Goal: Task Accomplishment & Management: Use online tool/utility

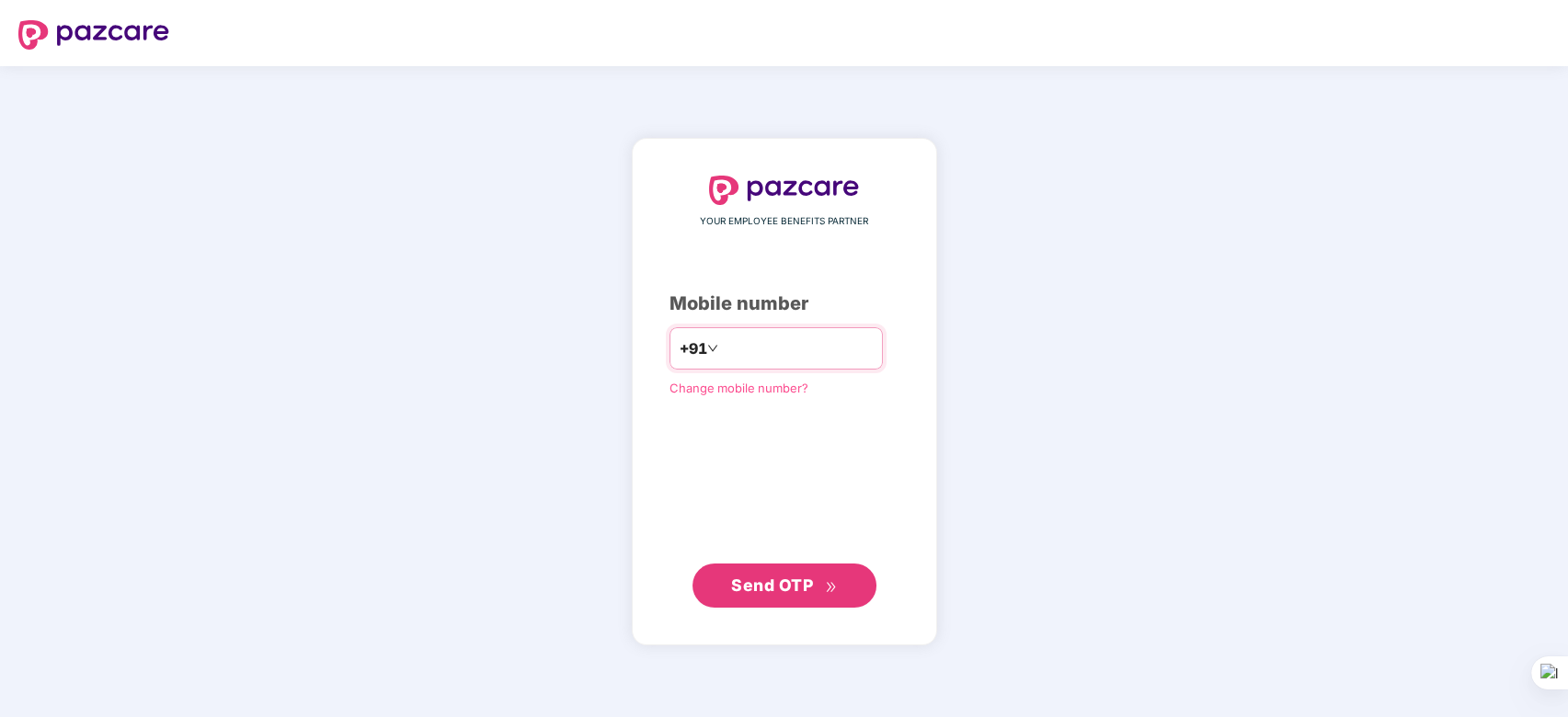
click at [745, 345] on input "number" at bounding box center [796, 349] width 150 height 30
type input "**********"
click at [765, 592] on span "Send OTP" at bounding box center [772, 584] width 82 height 19
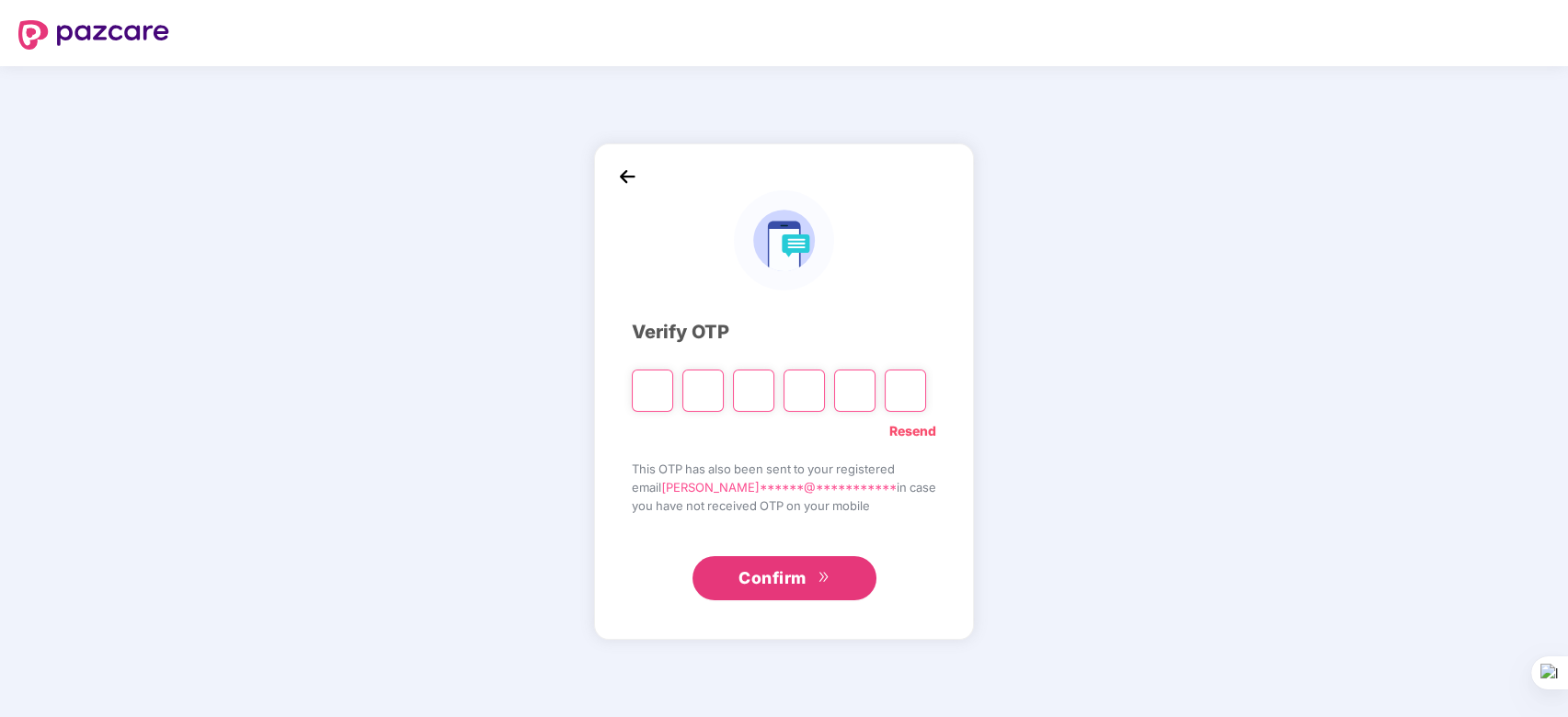
type input "*"
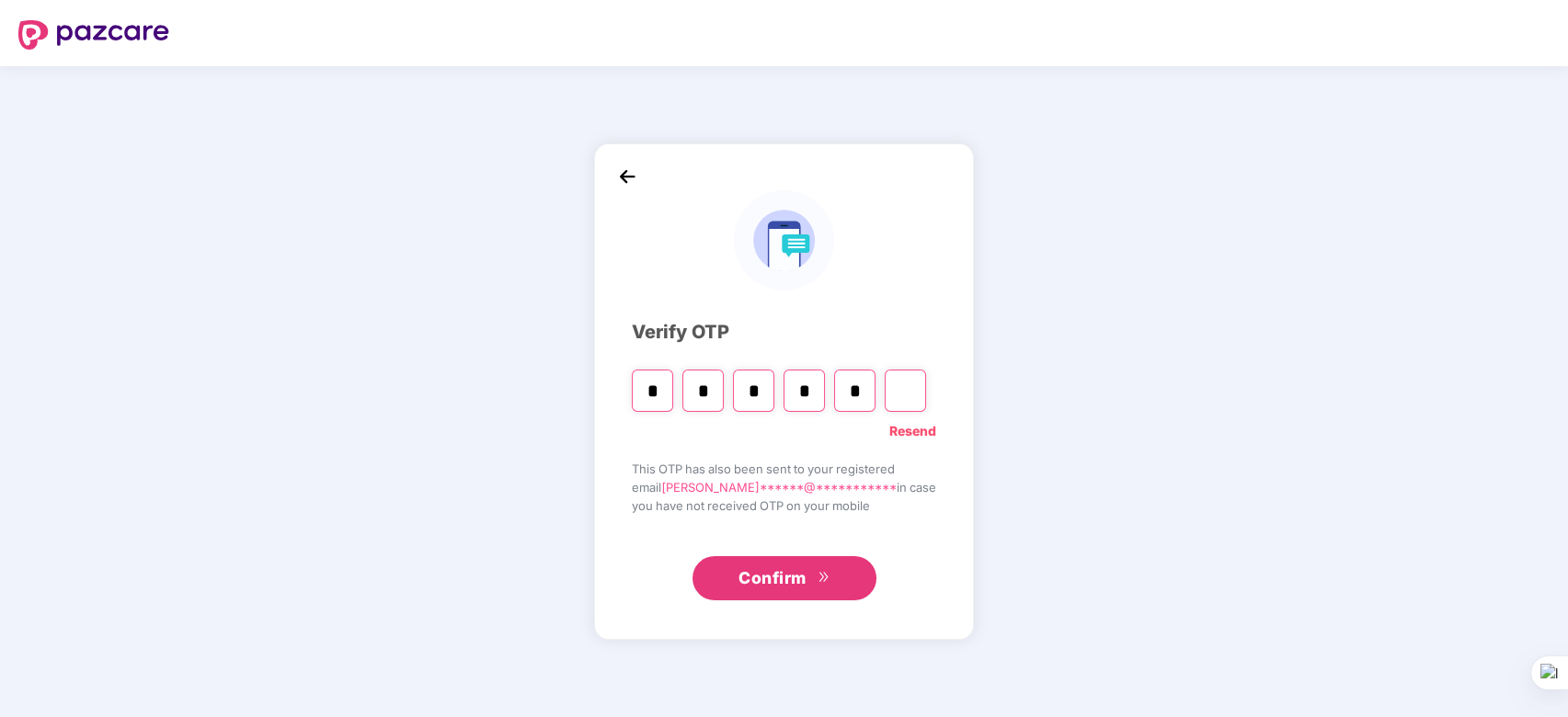
type input "*"
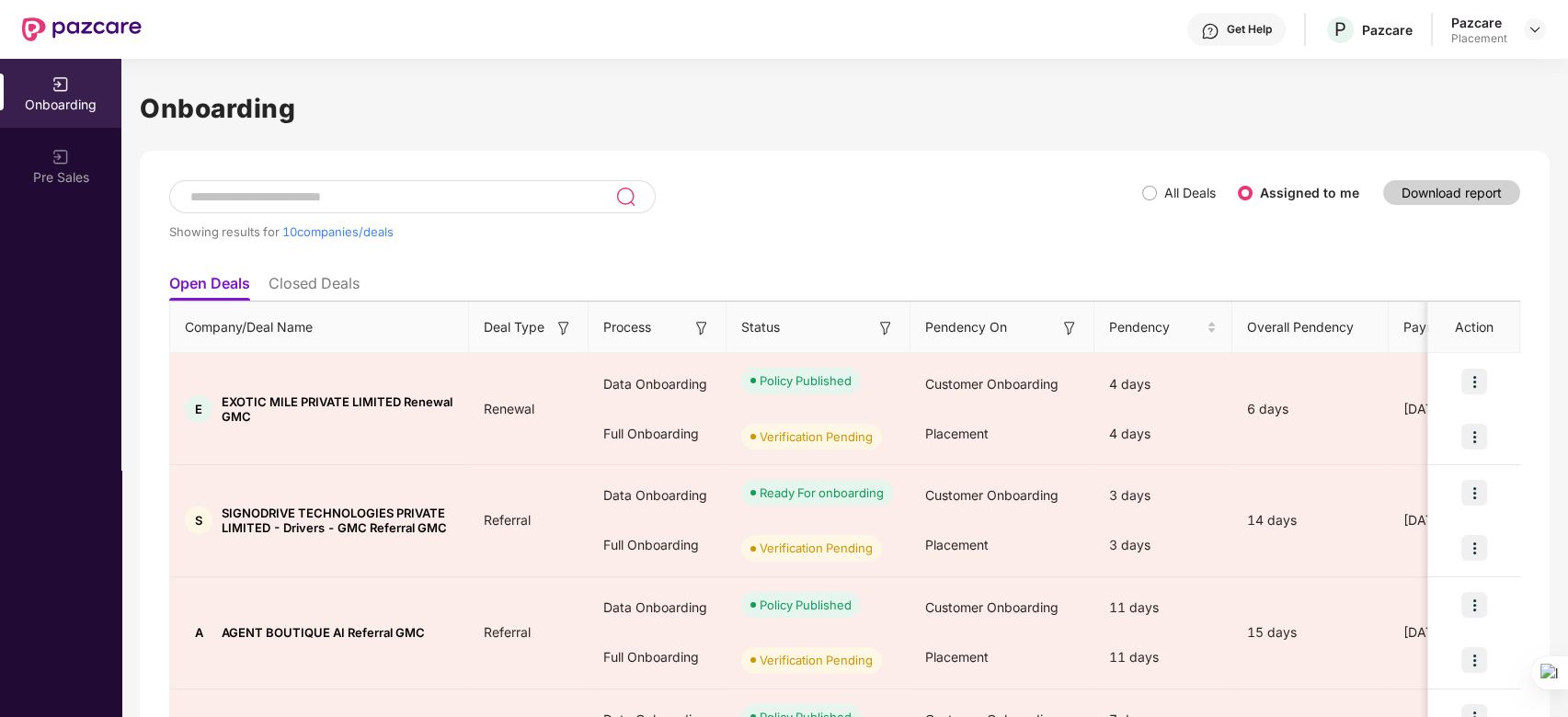
click at [430, 191] on input at bounding box center [401, 197] width 426 height 16
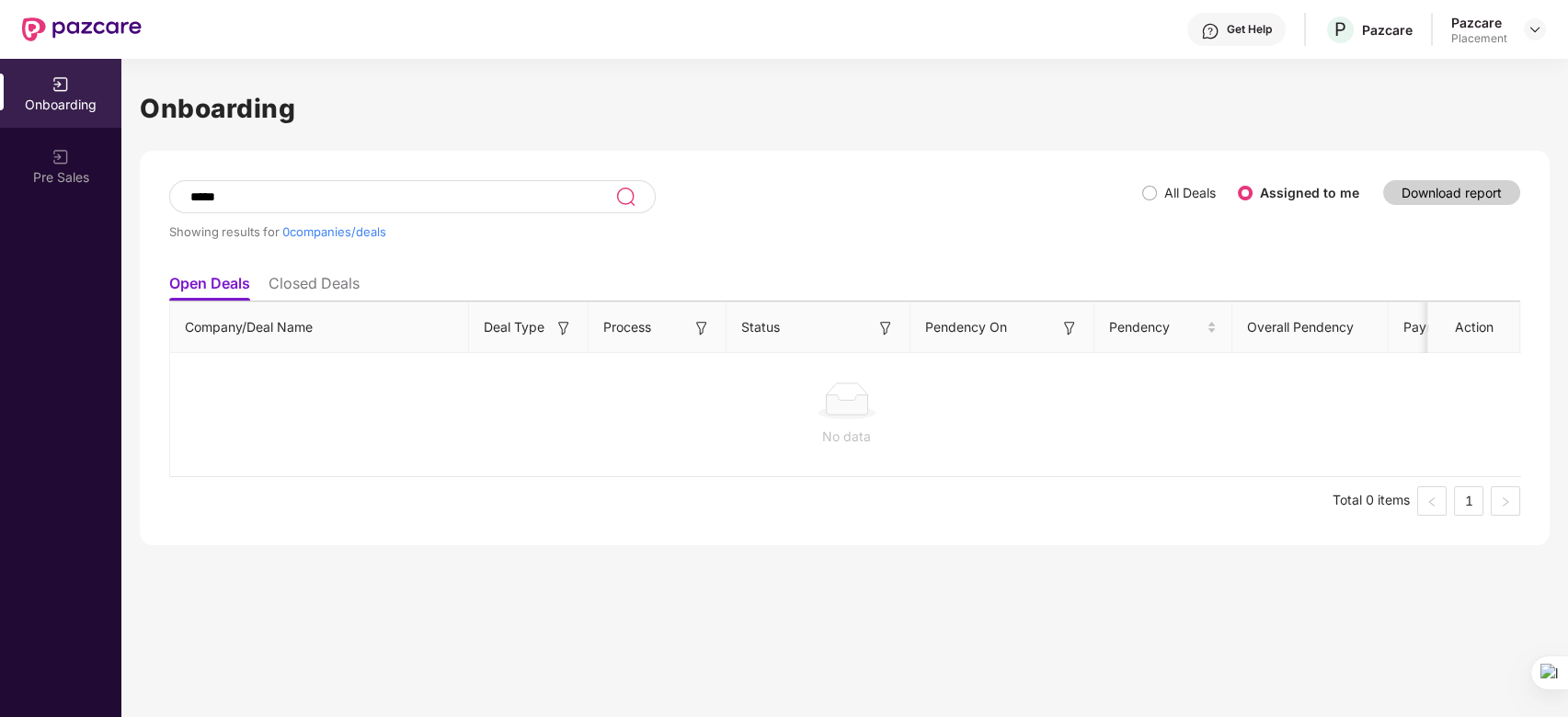
click at [835, 188] on div "***** Showing results for 0 companies/deals" at bounding box center [655, 222] width 973 height 85
click at [295, 198] on input "****" at bounding box center [401, 197] width 426 height 16
type input "*"
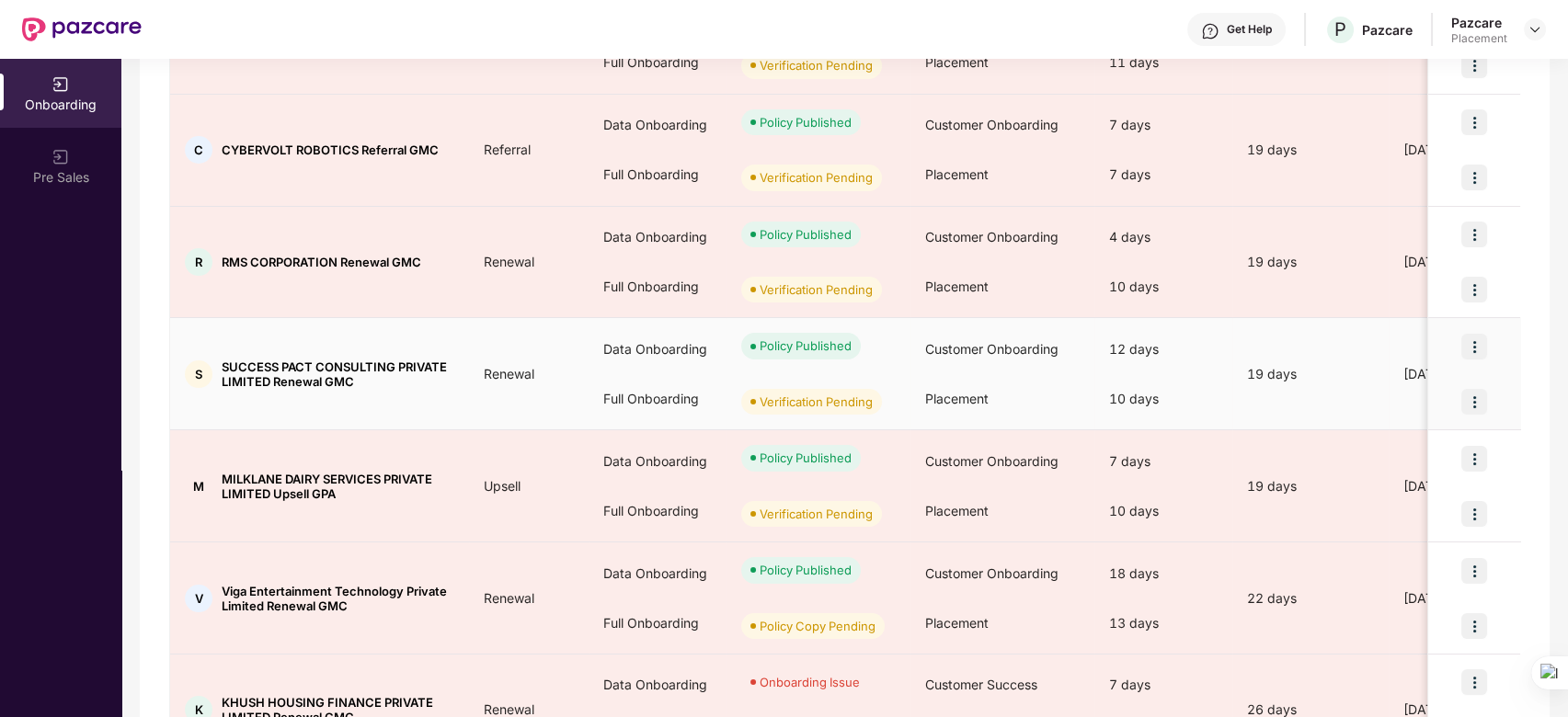
scroll to position [822, 0]
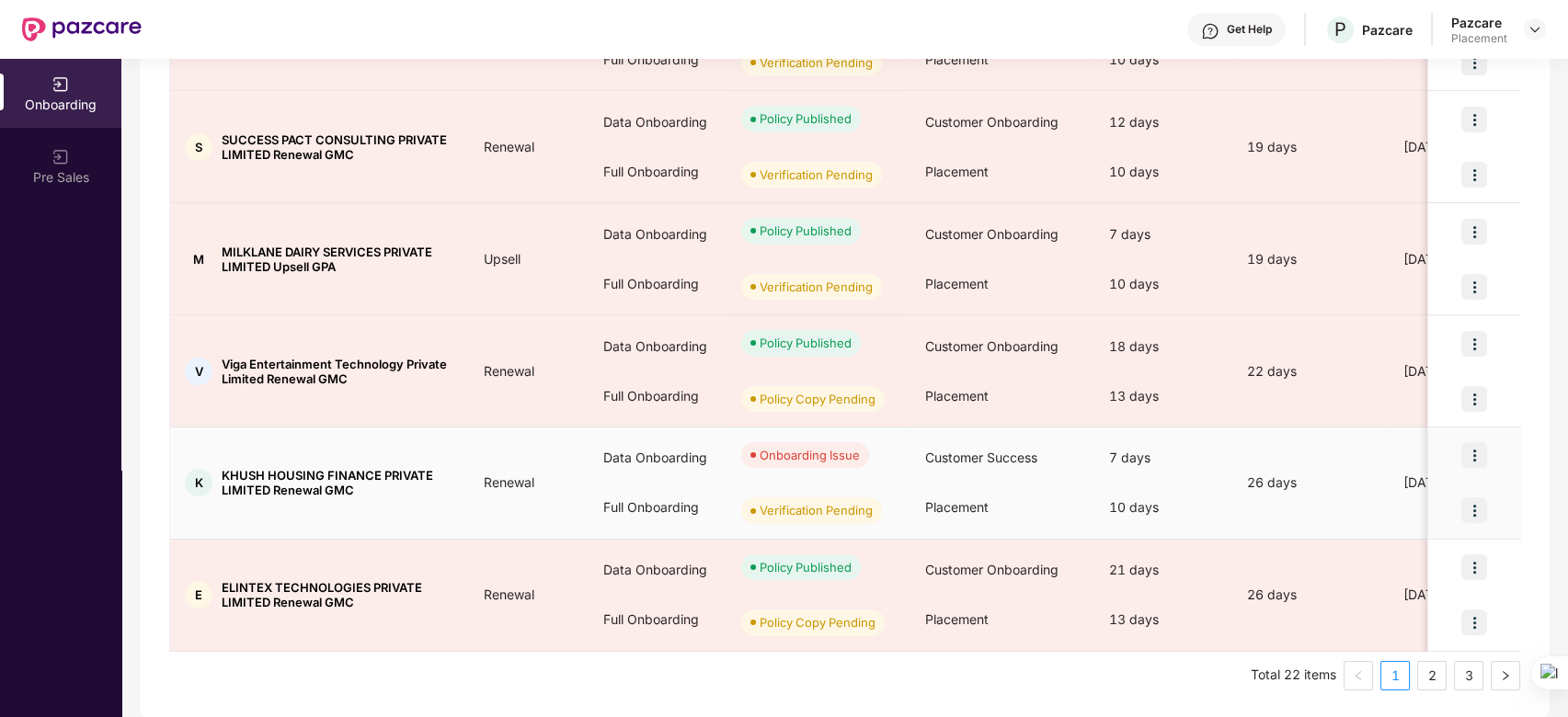
click at [1477, 506] on img at bounding box center [1474, 510] width 26 height 26
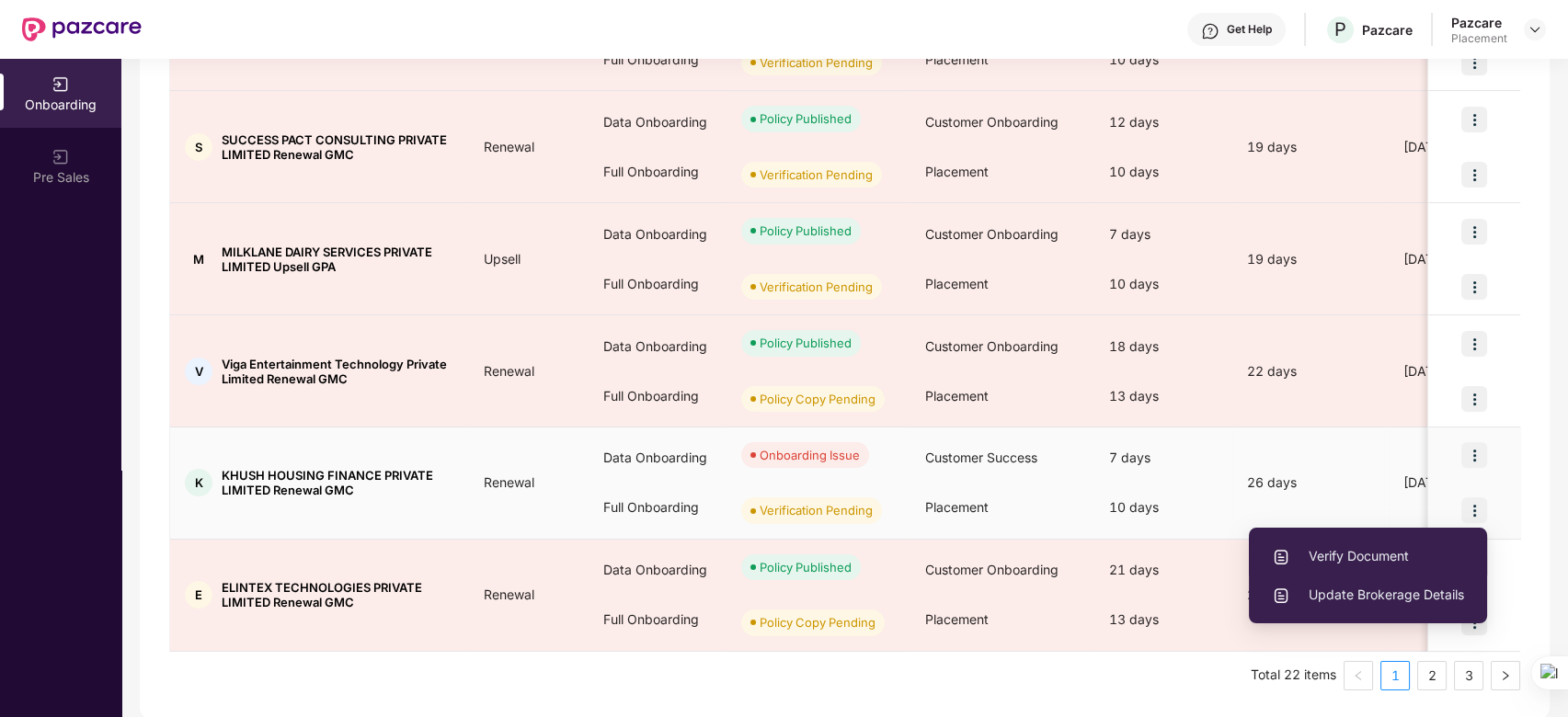
click at [1368, 556] on span "Verify Document" at bounding box center [1368, 556] width 192 height 20
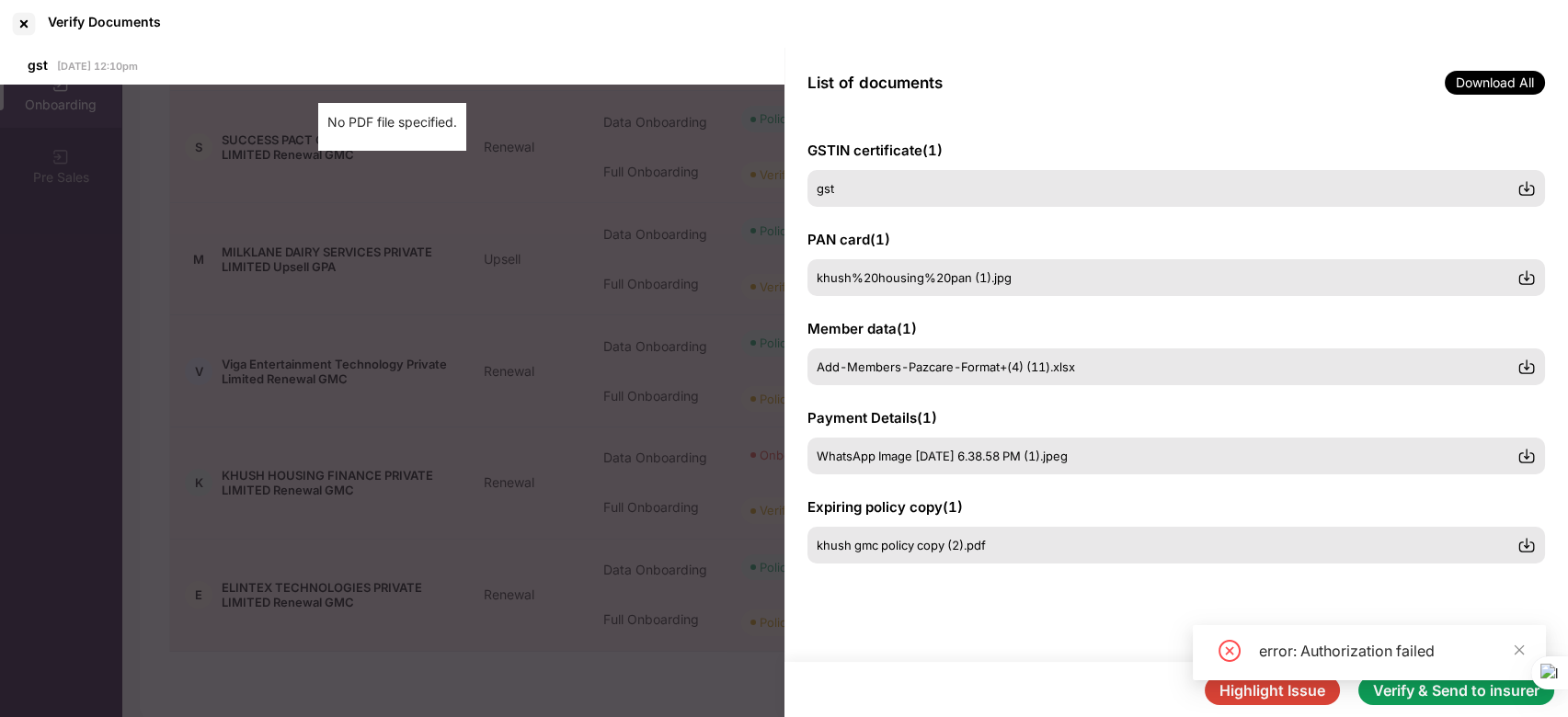
click at [1434, 697] on button "Verify & Send to insurer" at bounding box center [1456, 690] width 196 height 30
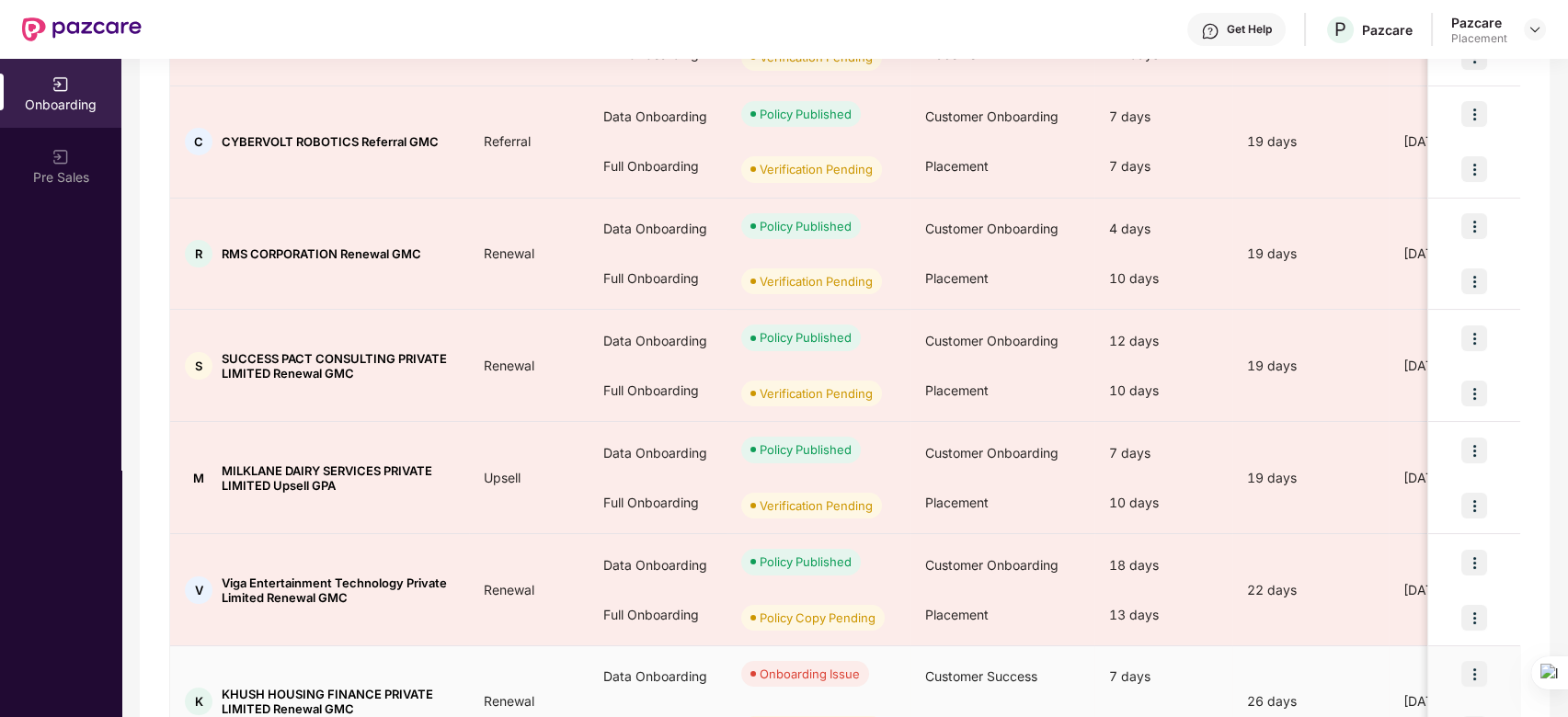
scroll to position [602, 0]
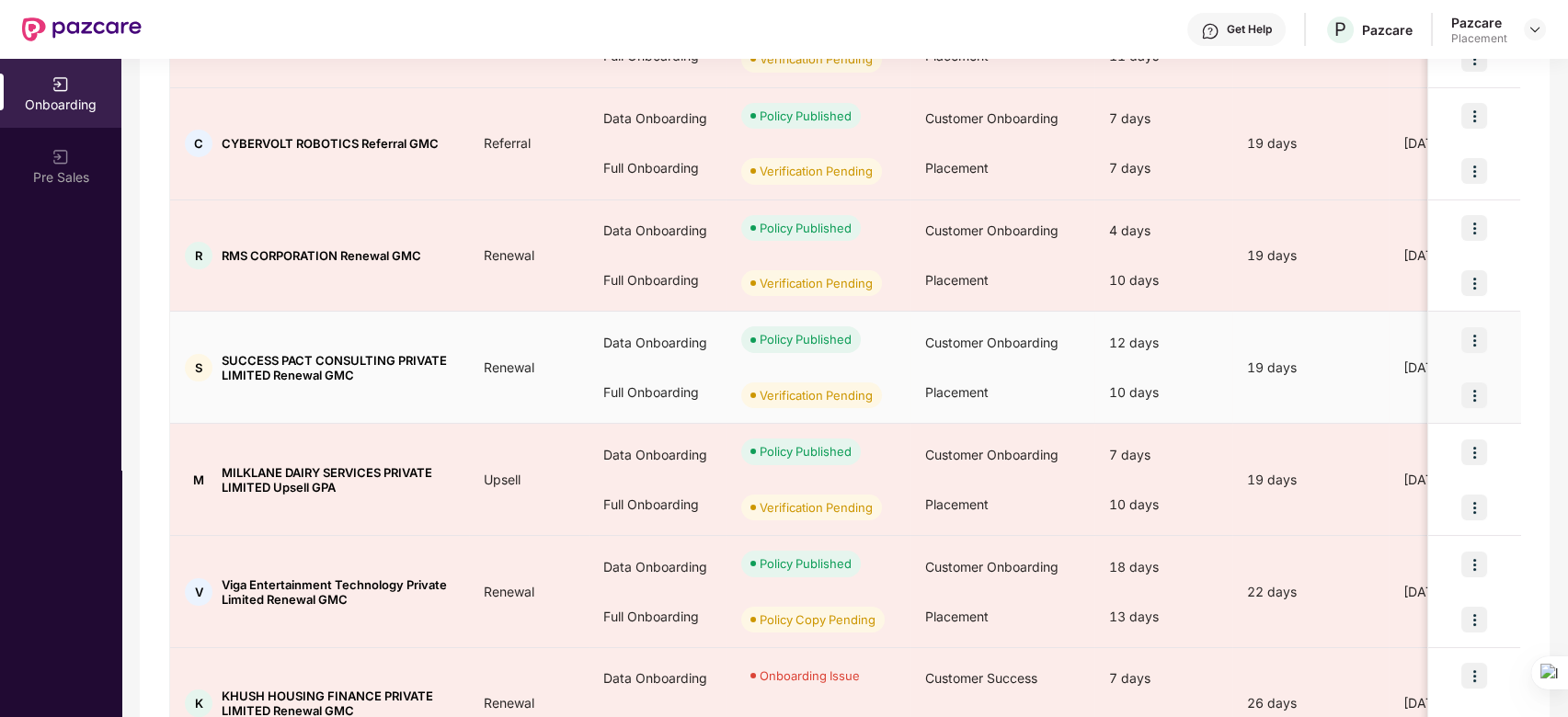
click at [1471, 395] on img at bounding box center [1474, 396] width 26 height 26
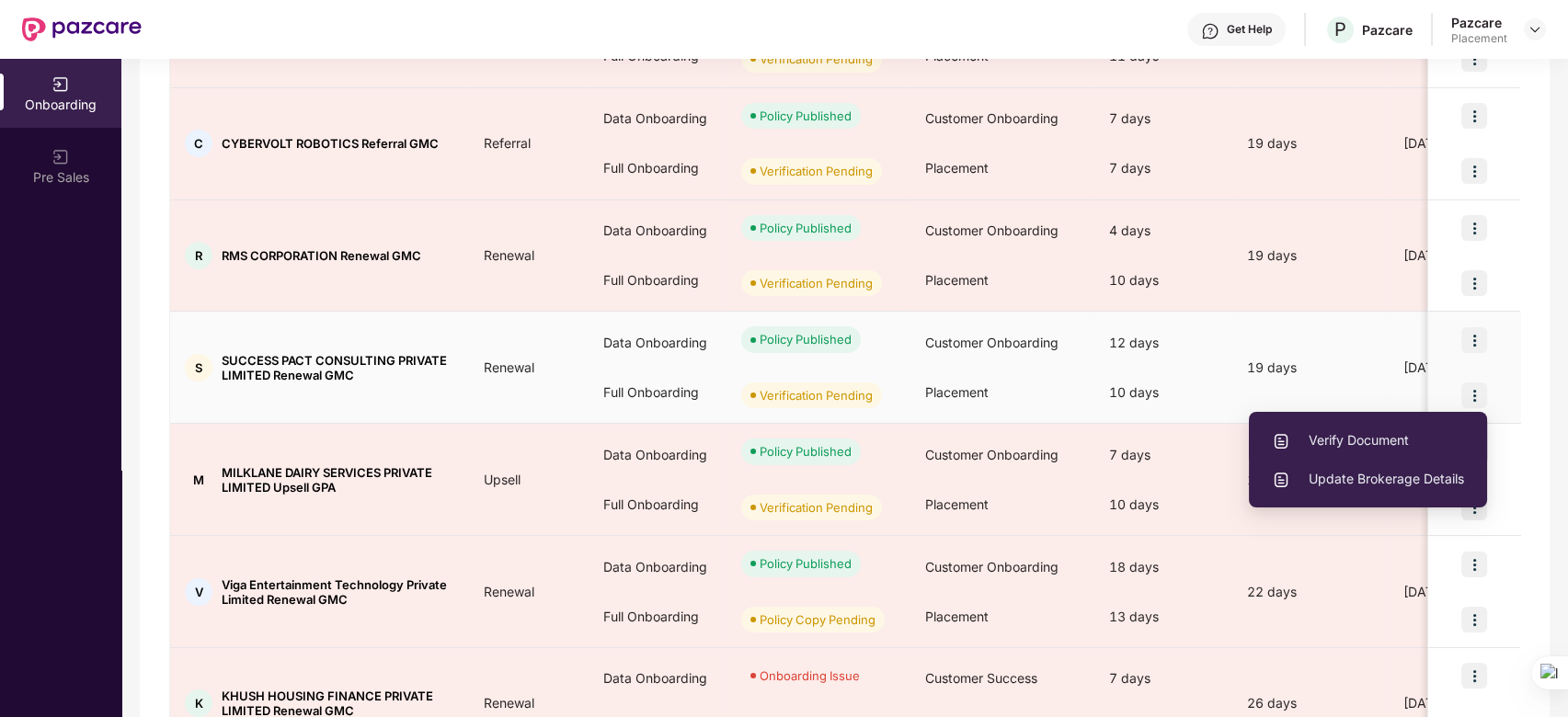
click at [1379, 434] on span "Verify Document" at bounding box center [1368, 440] width 192 height 20
